Goal: Information Seeking & Learning: Check status

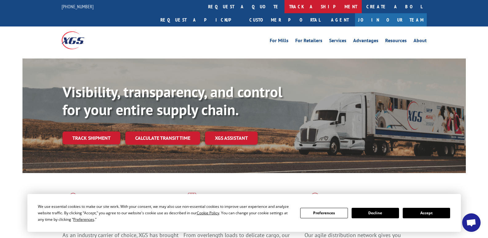
click at [284, 5] on link "track a shipment" at bounding box center [322, 6] width 77 height 13
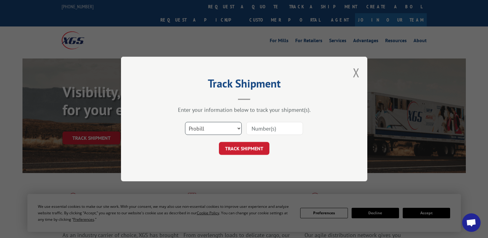
click at [204, 128] on select "Select category... Probill BOL PO" at bounding box center [213, 128] width 57 height 13
select select "po"
click at [185, 122] on select "Select category... Probill BOL PO" at bounding box center [213, 128] width 57 height 13
click at [273, 126] on input at bounding box center [274, 128] width 57 height 13
type input "W100125SCH"
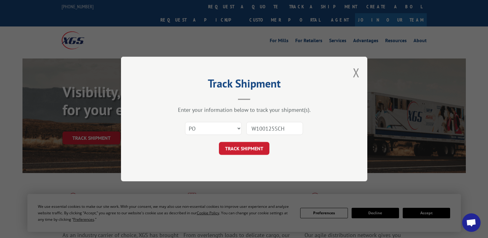
click at [260, 146] on button "TRACK SHIPMENT" at bounding box center [244, 148] width 50 height 13
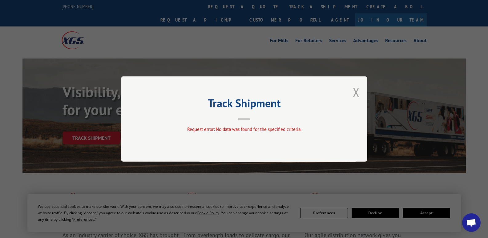
click at [358, 92] on button "Close modal" at bounding box center [356, 92] width 7 height 16
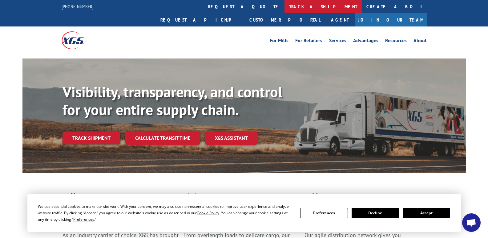
click at [284, 7] on link "track a shipment" at bounding box center [322, 6] width 77 height 13
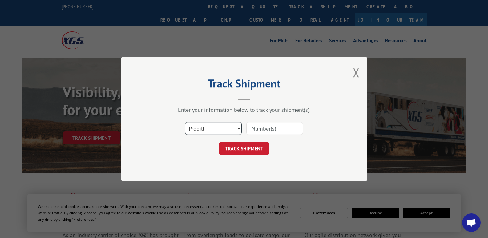
click at [199, 129] on select "Select category... Probill BOL PO" at bounding box center [213, 128] width 57 height 13
click at [262, 128] on input at bounding box center [274, 128] width 57 height 13
type input "15095348"
click at [249, 149] on button "TRACK SHIPMENT" at bounding box center [244, 148] width 50 height 13
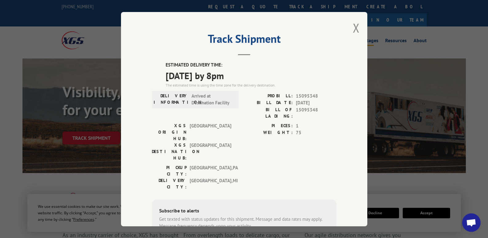
click at [354, 26] on button "Close modal" at bounding box center [356, 28] width 7 height 16
